Goal: Task Accomplishment & Management: Complete application form

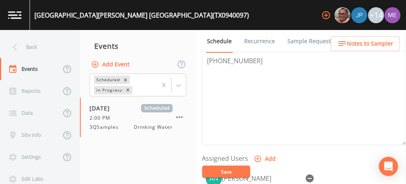
scroll to position [248, 0]
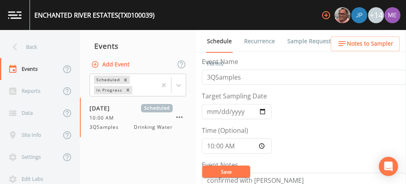
scroll to position [268, 0]
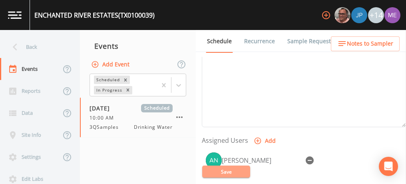
click at [238, 167] on button "Save" at bounding box center [226, 171] width 48 height 12
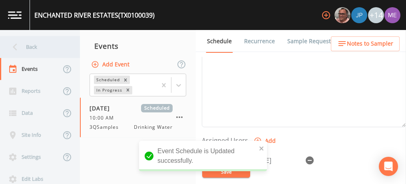
click at [30, 46] on div "Back" at bounding box center [36, 47] width 72 height 22
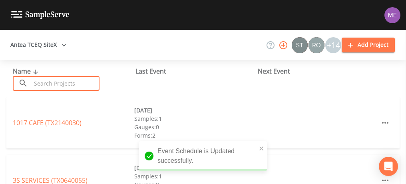
click at [57, 89] on input "text" at bounding box center [65, 83] width 68 height 15
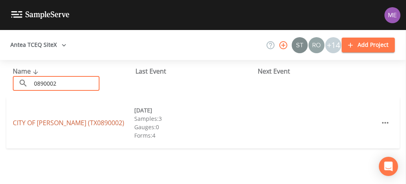
type input "0890002"
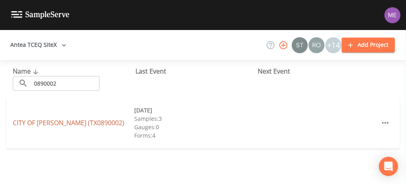
click at [58, 123] on link "CITY OF NIXON (TX0890002)" at bounding box center [68, 122] width 111 height 9
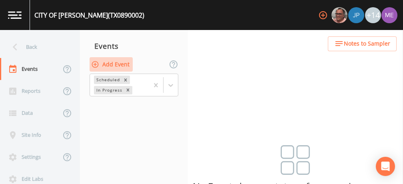
click at [124, 66] on button "Add Event" at bounding box center [110, 64] width 43 height 15
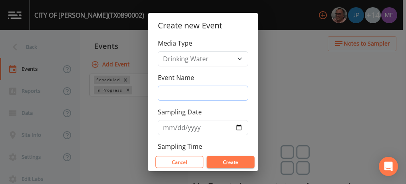
click at [170, 95] on input "Event Name" at bounding box center [203, 92] width 90 height 15
type input "3QSamples"
click at [170, 126] on input "Sampling Date" at bounding box center [203, 127] width 90 height 15
type input "2025-09-22"
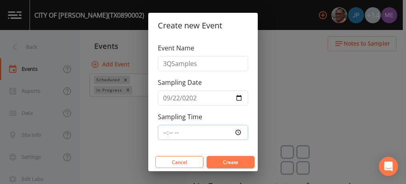
click at [163, 131] on input "Sampling Time" at bounding box center [203, 132] width 90 height 15
type input "09:00"
click at [213, 161] on button "Create" at bounding box center [230, 162] width 48 height 12
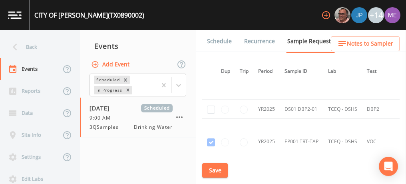
scroll to position [1317, 4]
click at [210, 105] on input "checkbox" at bounding box center [211, 109] width 8 height 8
checkbox input "true"
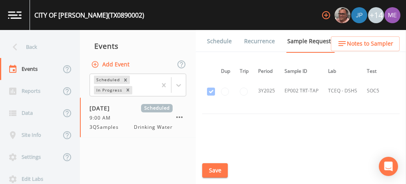
scroll to position [1844, 4]
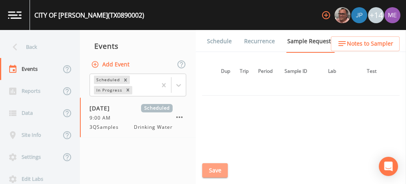
click at [216, 168] on button "Save" at bounding box center [215, 170] width 26 height 15
click at [221, 41] on link "Schedule" at bounding box center [219, 41] width 27 height 22
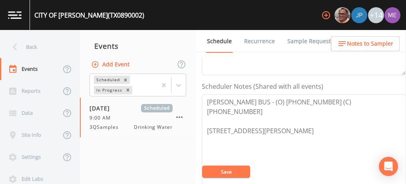
scroll to position [200, 0]
